Goal: Complete application form: Complete application form

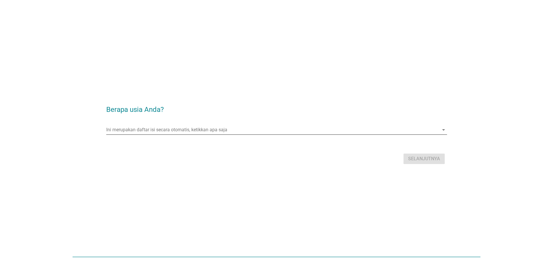
click at [251, 131] on input "Ini merupakan daftar isi secara otomatis, ketikkan apa saja" at bounding box center [272, 129] width 333 height 9
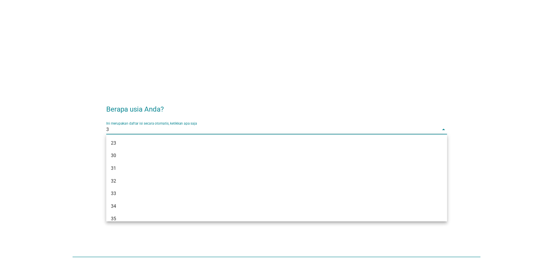
type input "37"
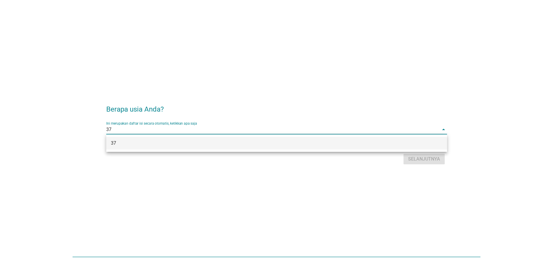
click at [235, 144] on div "37" at bounding box center [263, 143] width 304 height 7
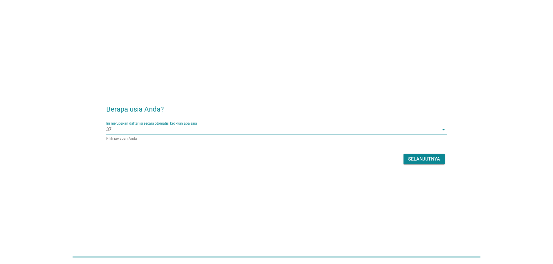
click at [423, 157] on div "Selanjutnya" at bounding box center [424, 159] width 32 height 7
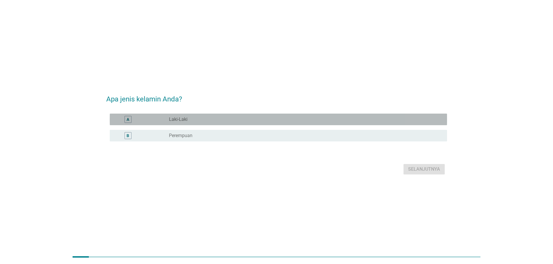
click at [179, 118] on label "Laki-Laki" at bounding box center [178, 120] width 19 height 6
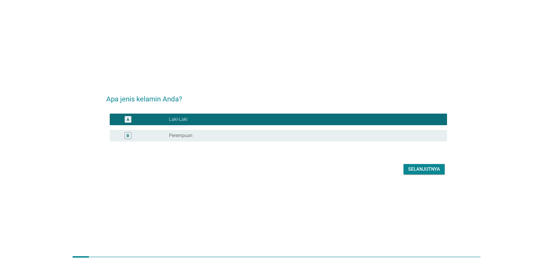
click at [419, 168] on div "Selanjutnya" at bounding box center [424, 169] width 32 height 7
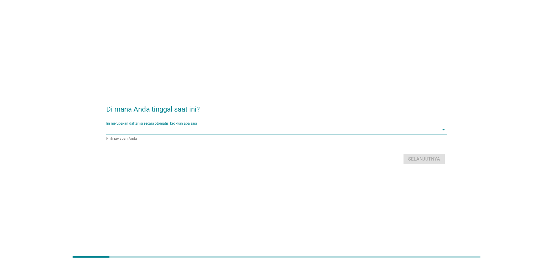
click at [203, 130] on input "Ini merupakan daftar isi secara otomatis, ketikkan apa saja" at bounding box center [272, 129] width 333 height 9
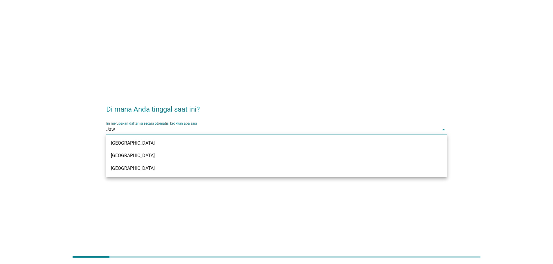
type input "Jawa"
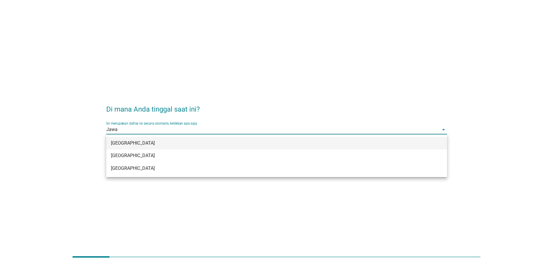
click at [156, 141] on div "[GEOGRAPHIC_DATA]" at bounding box center [263, 143] width 304 height 7
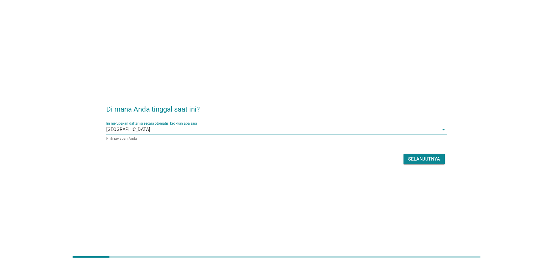
click at [422, 159] on div "Selanjutnya" at bounding box center [424, 159] width 32 height 7
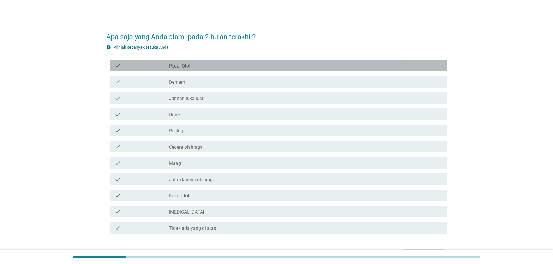
click at [183, 66] on label "Pegal Otot" at bounding box center [179, 66] width 21 height 6
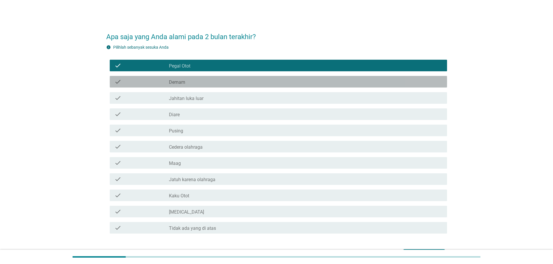
click at [194, 81] on div "check_box_outline_blank Demam" at bounding box center [305, 81] width 273 height 7
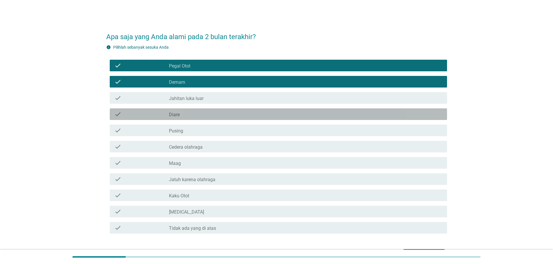
click at [191, 113] on div "check_box_outline_blank Diare" at bounding box center [305, 114] width 273 height 7
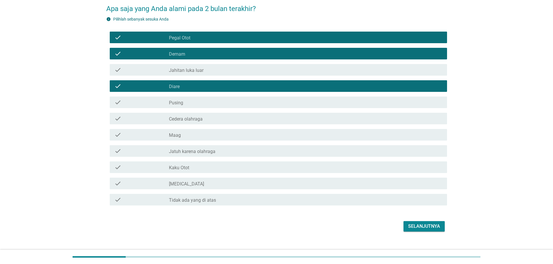
scroll to position [29, 0]
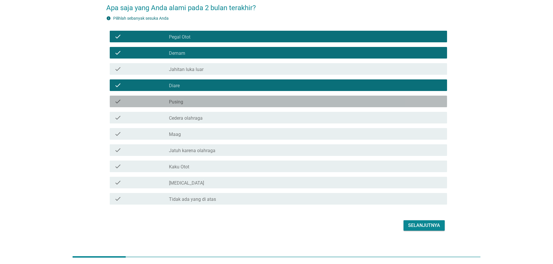
click at [185, 106] on div "check check_box_outline_blank Pusing" at bounding box center [278, 102] width 337 height 12
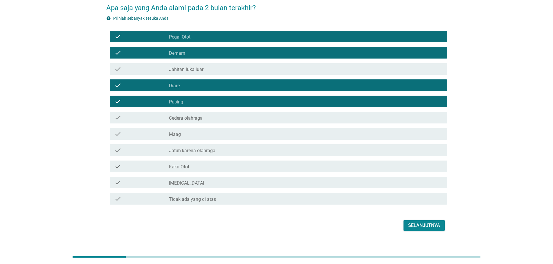
click at [192, 119] on label "Cedera olahraga" at bounding box center [186, 119] width 34 height 6
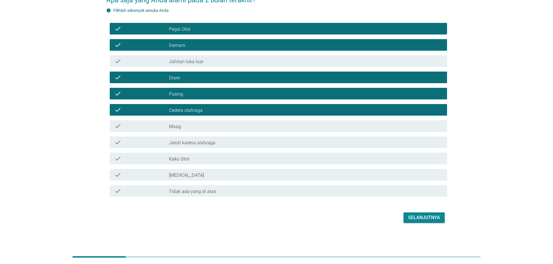
scroll to position [37, 0]
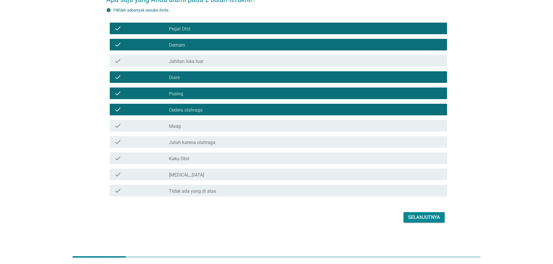
click at [182, 158] on label "Kaku Otot" at bounding box center [179, 159] width 20 height 6
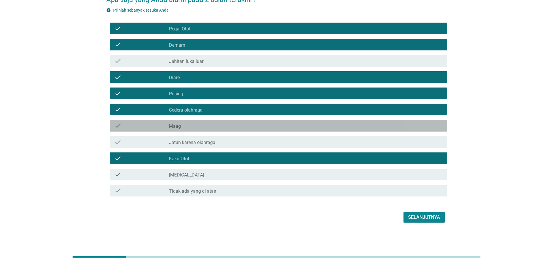
click at [182, 125] on div "check_box_outline_blank Maag" at bounding box center [305, 126] width 273 height 7
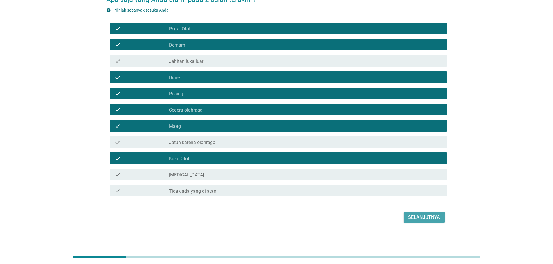
click at [422, 215] on div "Selanjutnya" at bounding box center [424, 217] width 32 height 7
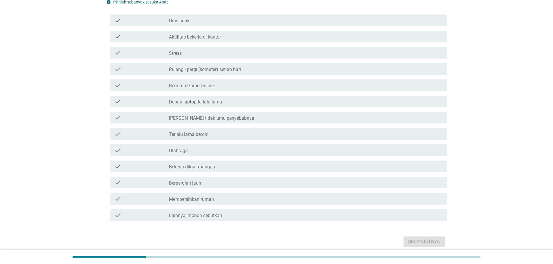
scroll to position [58, 0]
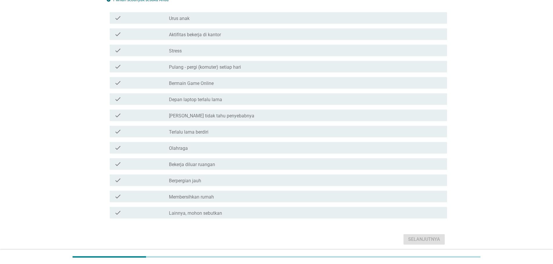
click at [190, 148] on div "check_box_outline_blank Olahraga" at bounding box center [305, 148] width 273 height 7
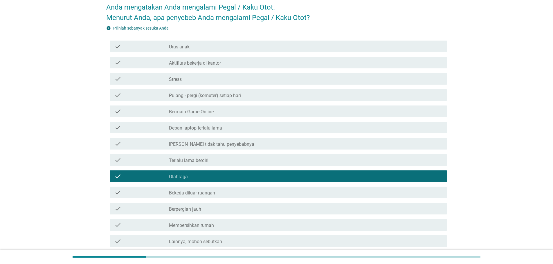
scroll to position [29, 0]
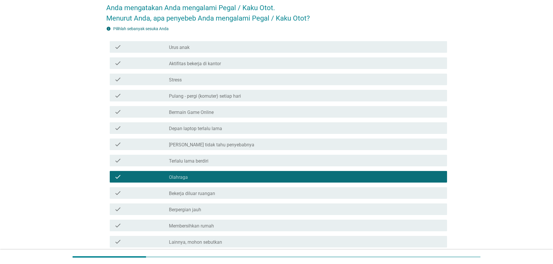
click at [179, 176] on label "Olahraga" at bounding box center [178, 178] width 19 height 6
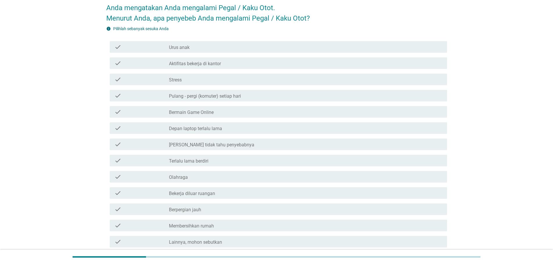
click at [178, 40] on div "check check_box_outline_blank Urus anak" at bounding box center [276, 47] width 341 height 16
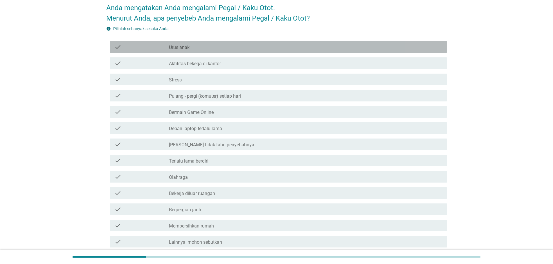
click at [178, 49] on label "Urus anak" at bounding box center [179, 48] width 21 height 6
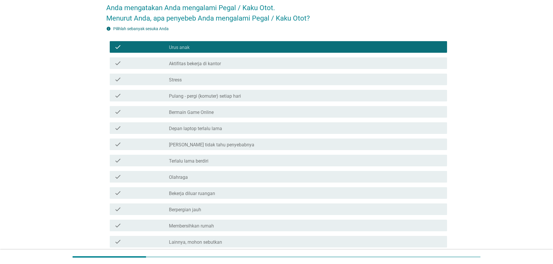
click at [191, 178] on div "check_box Olahraga" at bounding box center [305, 177] width 273 height 7
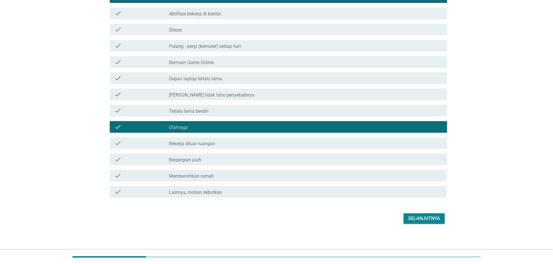
scroll to position [80, 0]
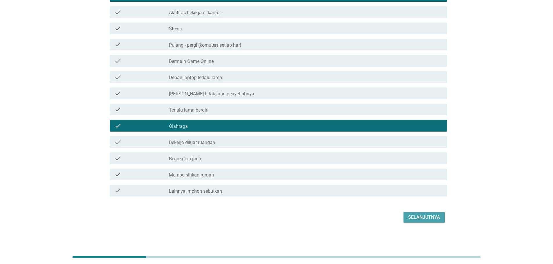
click at [418, 216] on div "Selanjutnya" at bounding box center [424, 217] width 32 height 7
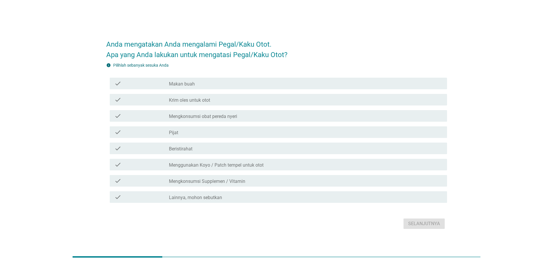
click at [200, 100] on label "Krim oles untuk otot" at bounding box center [189, 101] width 41 height 6
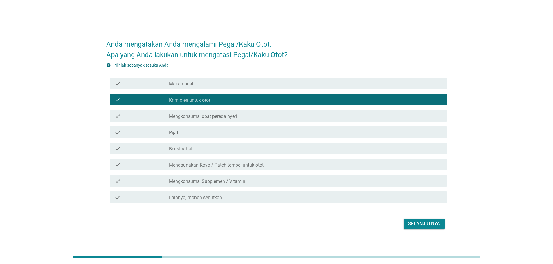
click at [186, 132] on div "check_box_outline_blank Pijat" at bounding box center [305, 132] width 273 height 7
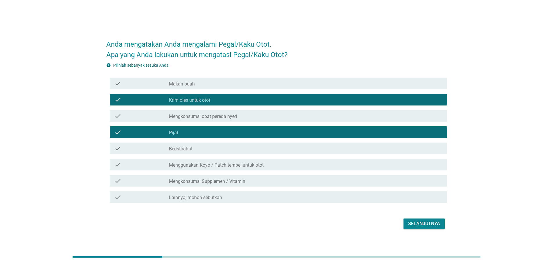
click at [191, 145] on div "check check_box_outline_blank Beristirahat" at bounding box center [278, 149] width 337 height 12
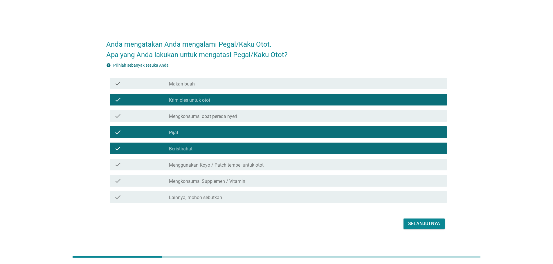
click at [237, 162] on div "check_box_outline_blank Menggunakan Koyo / Patch tempel untuk otot" at bounding box center [305, 164] width 273 height 7
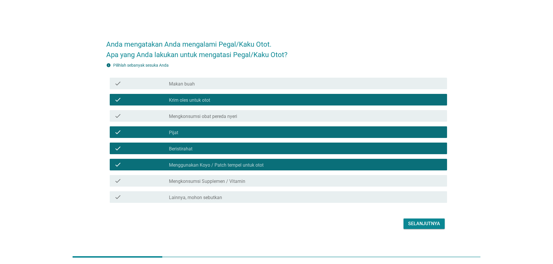
click at [418, 225] on div "Selanjutnya" at bounding box center [424, 224] width 32 height 7
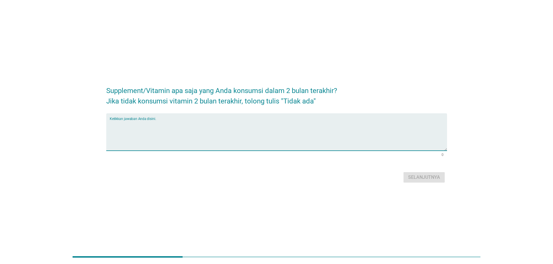
click at [238, 130] on textarea "Ketikkan jawaban Anda disini." at bounding box center [278, 135] width 337 height 30
type textarea "Tidak ada"
click at [429, 181] on div "Selanjutnya" at bounding box center [424, 177] width 32 height 7
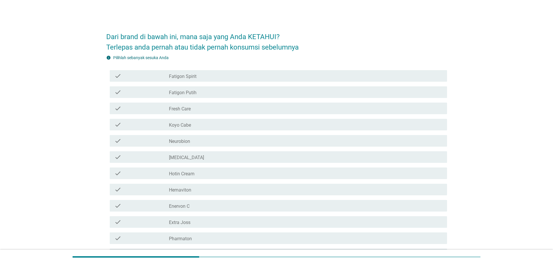
click at [192, 78] on label "Fatigon Spirit" at bounding box center [183, 77] width 28 height 6
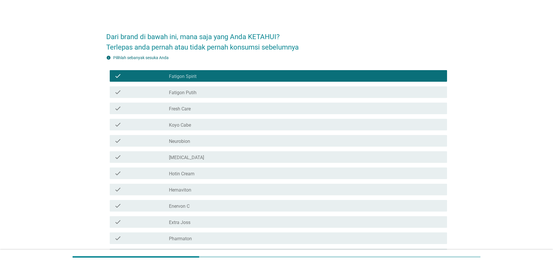
click at [192, 93] on label "Fatigon Putih" at bounding box center [183, 93] width 28 height 6
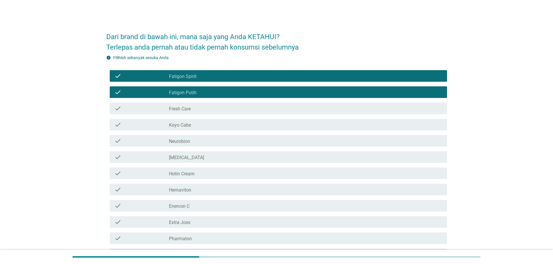
click at [189, 109] on label "Fresh Care" at bounding box center [180, 109] width 22 height 6
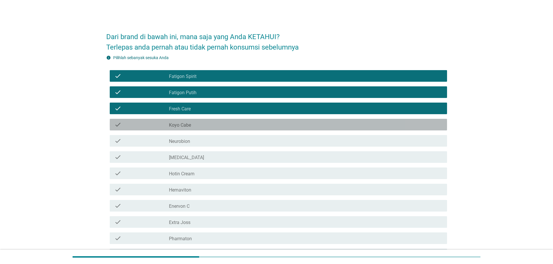
drag, startPoint x: 187, startPoint y: 124, endPoint x: 183, endPoint y: 136, distance: 13.0
click at [187, 124] on label "Koyo Cabe" at bounding box center [180, 126] width 22 height 6
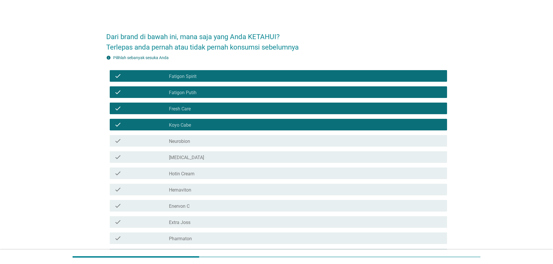
click at [181, 140] on label "Neurobion" at bounding box center [179, 142] width 21 height 6
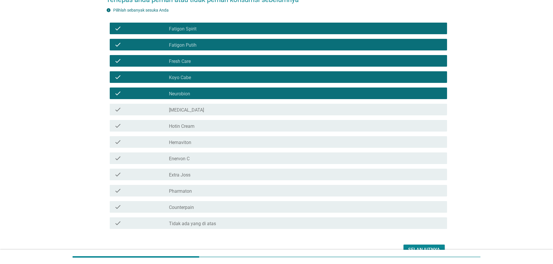
scroll to position [58, 0]
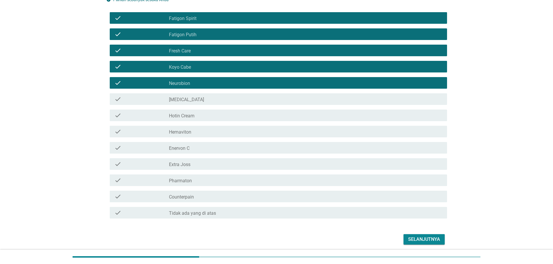
click at [198, 101] on div "check_box_outline_blank [MEDICAL_DATA]" at bounding box center [305, 99] width 273 height 7
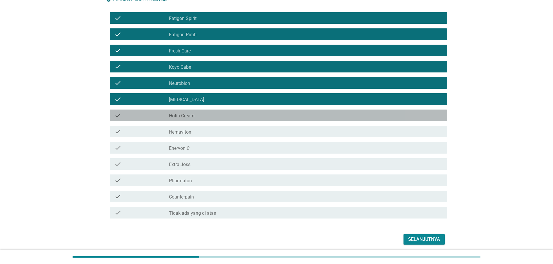
click at [191, 113] on label "Hotin Cream" at bounding box center [182, 116] width 26 height 6
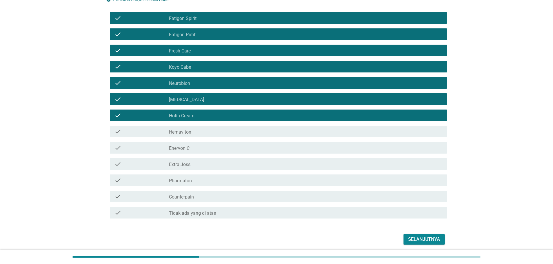
click at [186, 132] on label "Hemaviton" at bounding box center [180, 132] width 22 height 6
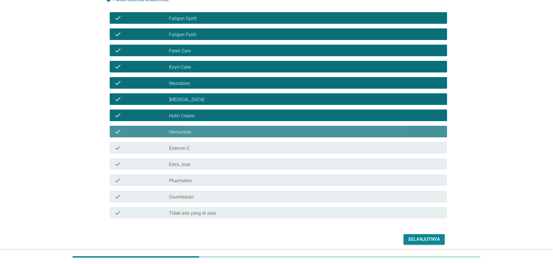
click at [183, 148] on label "Enervon C" at bounding box center [179, 149] width 21 height 6
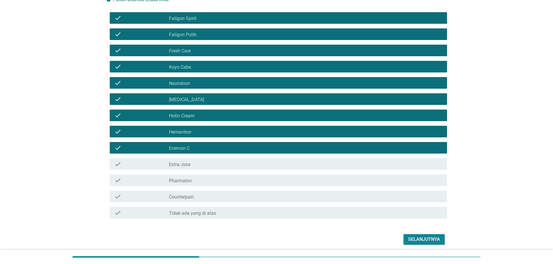
click at [184, 164] on label "Extra Joss" at bounding box center [179, 165] width 21 height 6
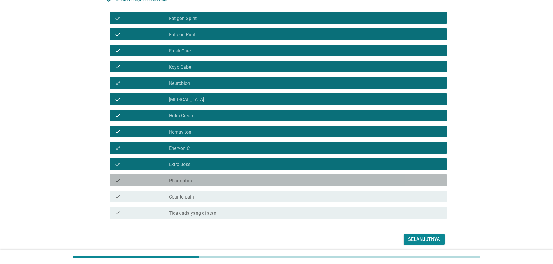
click at [181, 180] on label "Pharmaton" at bounding box center [180, 181] width 23 height 6
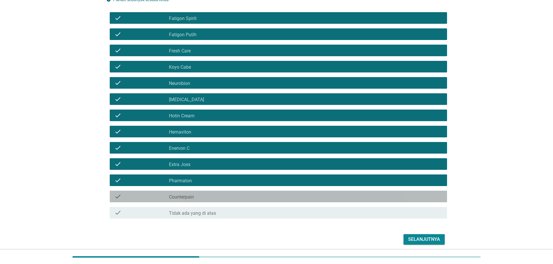
click at [182, 195] on label "Counterpain" at bounding box center [181, 197] width 25 height 6
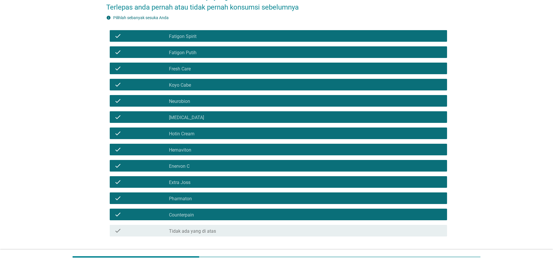
scroll to position [80, 0]
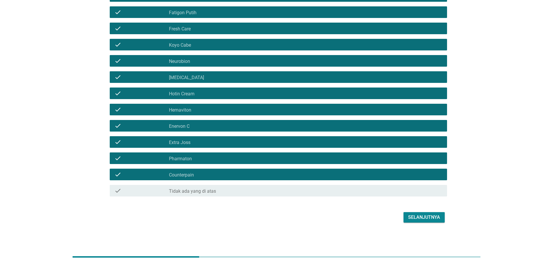
click at [419, 219] on div "Selanjutnya" at bounding box center [424, 217] width 32 height 7
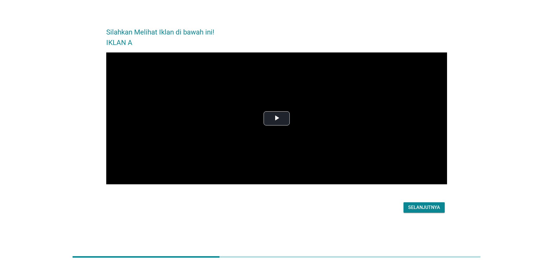
scroll to position [0, 0]
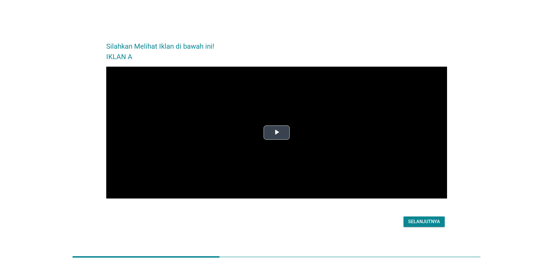
click at [277, 133] on span "Video Player" at bounding box center [277, 133] width 0 height 0
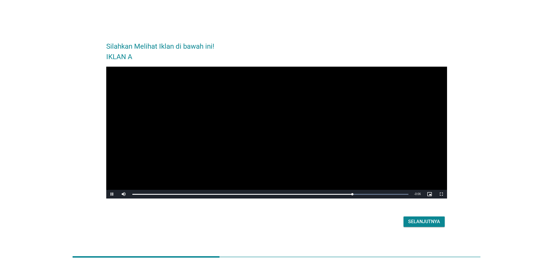
drag, startPoint x: 425, startPoint y: 98, endPoint x: 421, endPoint y: 102, distance: 5.7
drag, startPoint x: 421, startPoint y: 102, endPoint x: 416, endPoint y: 222, distance: 120.3
click at [416, 222] on div "Selanjutnya" at bounding box center [424, 222] width 32 height 7
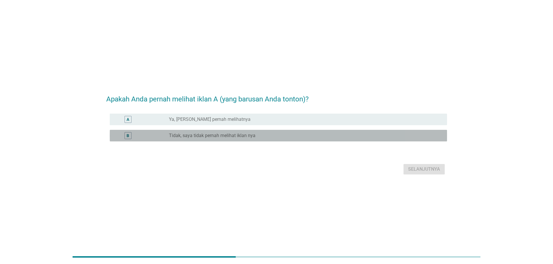
click at [194, 130] on div "B radio_button_unchecked Tidak, saya tidak pernah melihat iklan nya" at bounding box center [278, 136] width 337 height 12
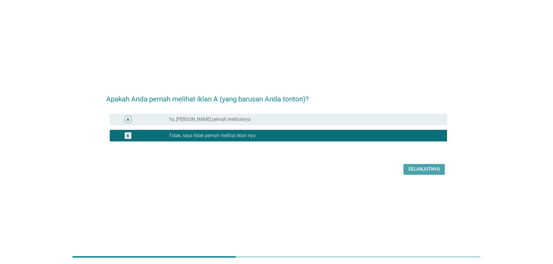
click at [411, 166] on div "Selanjutnya" at bounding box center [424, 169] width 32 height 7
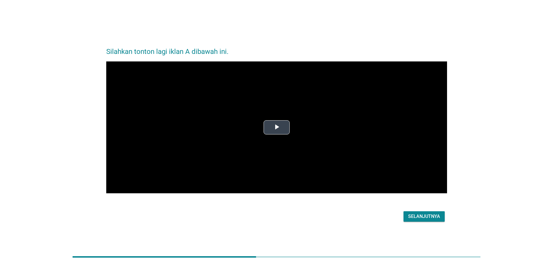
click at [277, 128] on span "Video Player" at bounding box center [277, 128] width 0 height 0
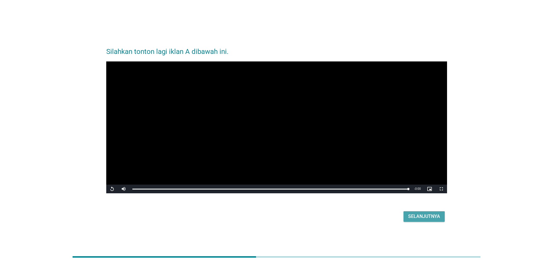
click at [425, 218] on div "Selanjutnya" at bounding box center [424, 216] width 32 height 7
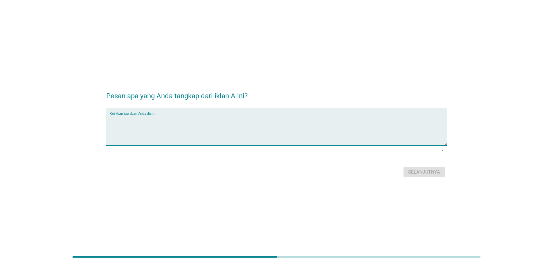
click at [144, 119] on textarea "Ketikkan jawaban Anda disini." at bounding box center [278, 130] width 337 height 30
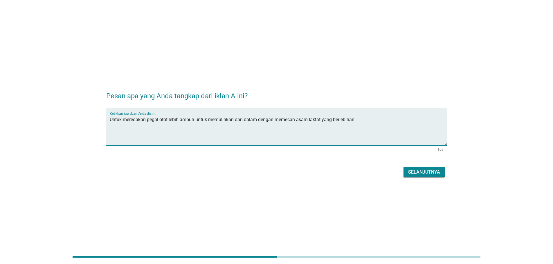
type textarea "Untuk meredakan pegal otot lebih ampuh untuk memulihkan dari dalam dengan memec…"
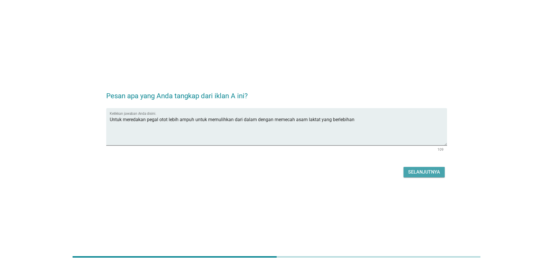
click at [428, 170] on div "Selanjutnya" at bounding box center [424, 172] width 32 height 7
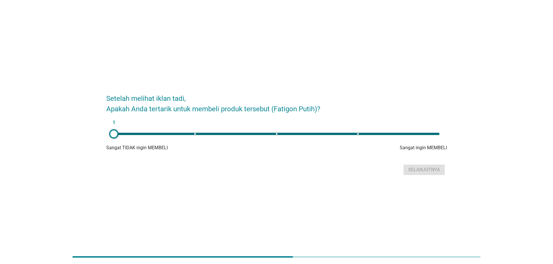
click at [276, 133] on div "1" at bounding box center [277, 134] width 326 height 2
type input "3"
click at [413, 169] on div "Selanjutnya" at bounding box center [424, 170] width 32 height 7
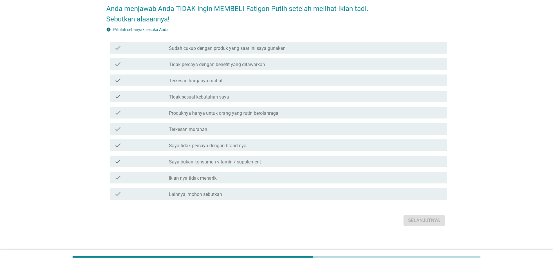
scroll to position [29, 0]
click at [207, 162] on label "Saya bukan konsumen vitamin / supplement" at bounding box center [215, 162] width 92 height 6
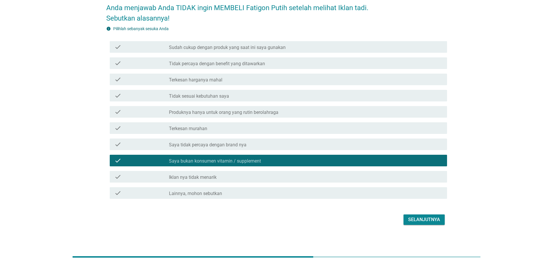
click at [253, 45] on label "Sudah cukup dengan produk yang saat ini saya gunakan" at bounding box center [227, 48] width 117 height 6
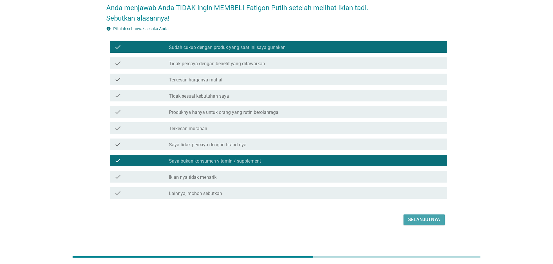
click at [411, 220] on div "Selanjutnya" at bounding box center [424, 220] width 32 height 7
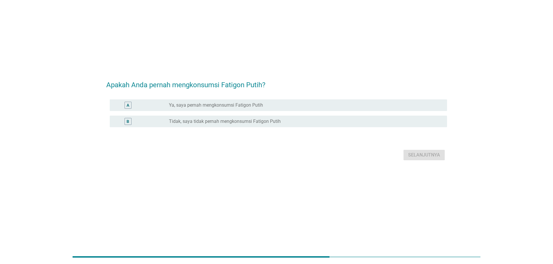
scroll to position [0, 0]
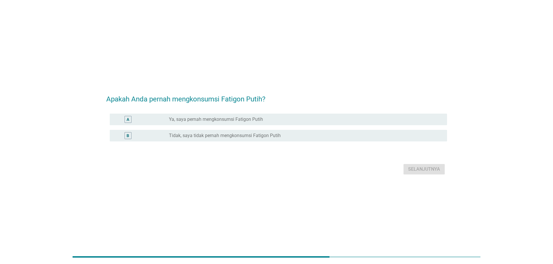
click at [206, 135] on label "Tidak, saya tidak pernah mengkonsumsi Fatigon Putih" at bounding box center [225, 136] width 112 height 6
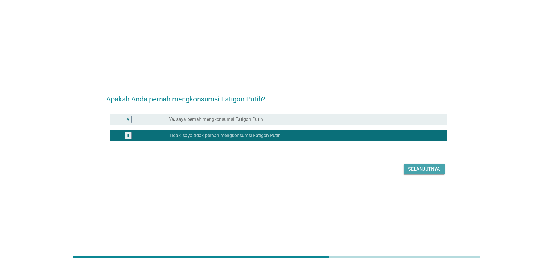
click at [432, 168] on div "Selanjutnya" at bounding box center [424, 169] width 32 height 7
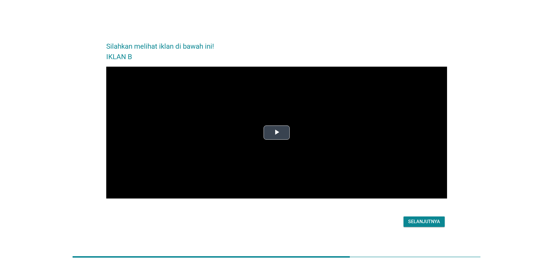
click at [272, 124] on video "Video Player" at bounding box center [276, 133] width 341 height 132
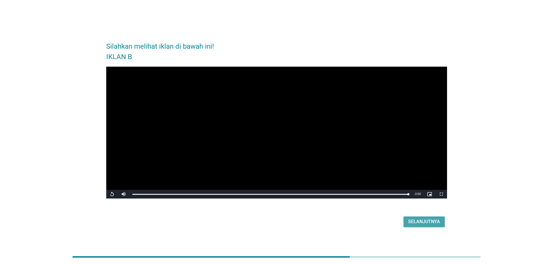
click at [411, 220] on div "Selanjutnya" at bounding box center [424, 222] width 32 height 7
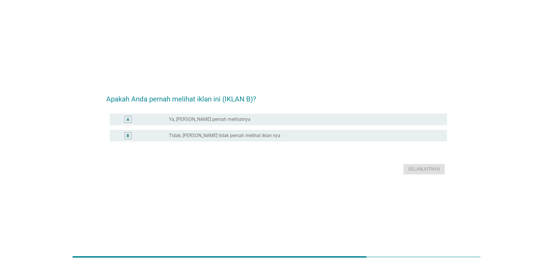
click at [199, 133] on label "Tidak, [PERSON_NAME] tidak pernah melihat iklan nya" at bounding box center [224, 136] width 111 height 6
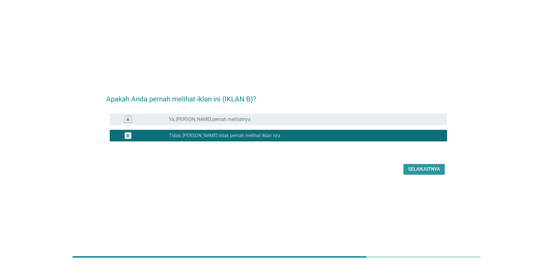
click at [420, 172] on div "Selanjutnya" at bounding box center [424, 169] width 32 height 7
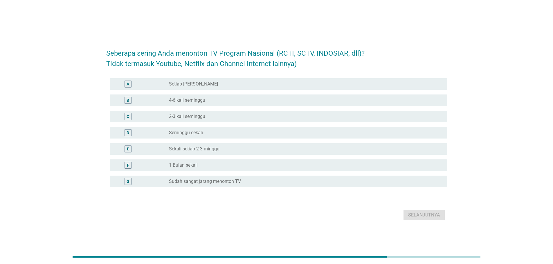
click at [189, 85] on label "Setiap [PERSON_NAME]" at bounding box center [193, 84] width 49 height 6
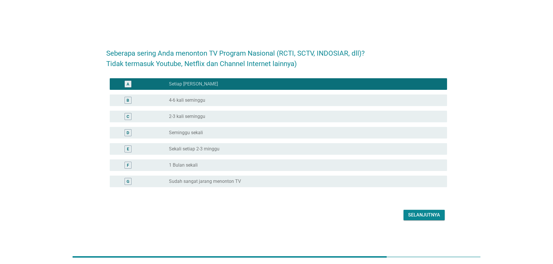
click at [425, 215] on div "Selanjutnya" at bounding box center [424, 215] width 32 height 7
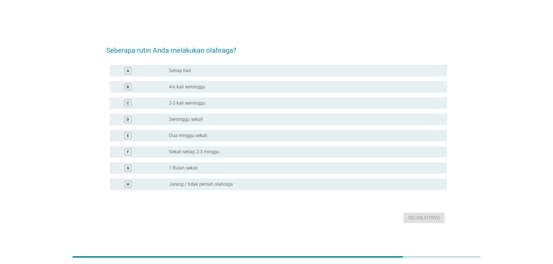
click at [183, 101] on label "2-3 kali seminggu" at bounding box center [187, 103] width 36 height 6
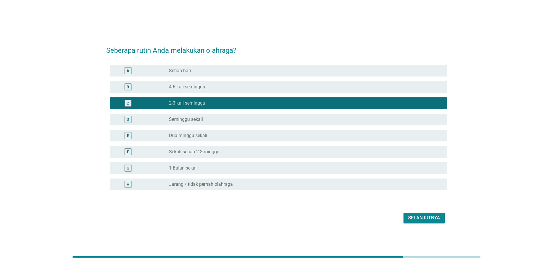
click at [414, 220] on div "Selanjutnya" at bounding box center [424, 218] width 32 height 7
